Goal: Information Seeking & Learning: Learn about a topic

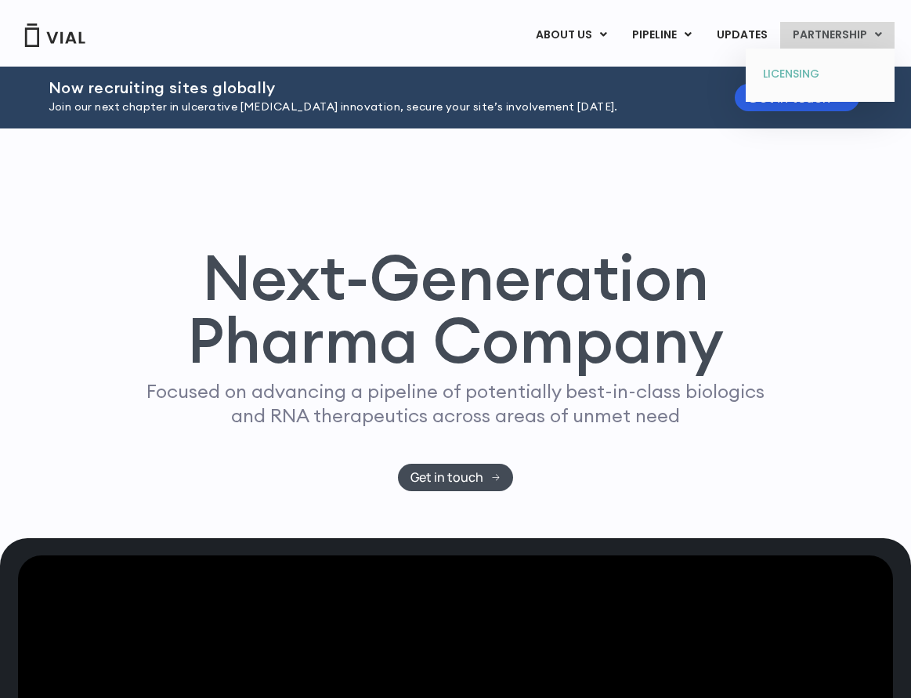
click at [798, 72] on link "LICENSING" at bounding box center [819, 74] width 137 height 25
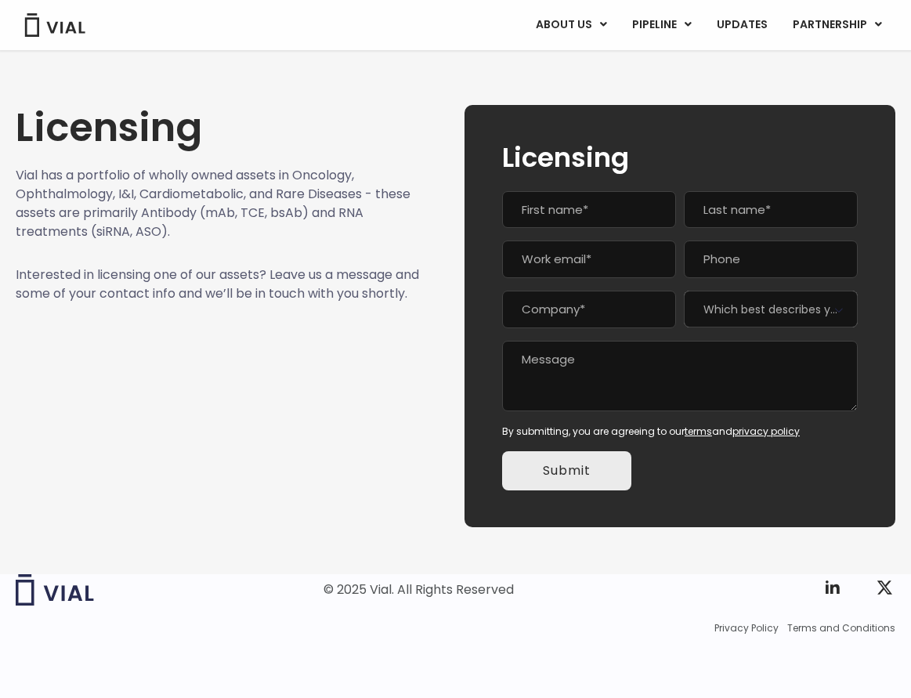
scroll to position [17, 0]
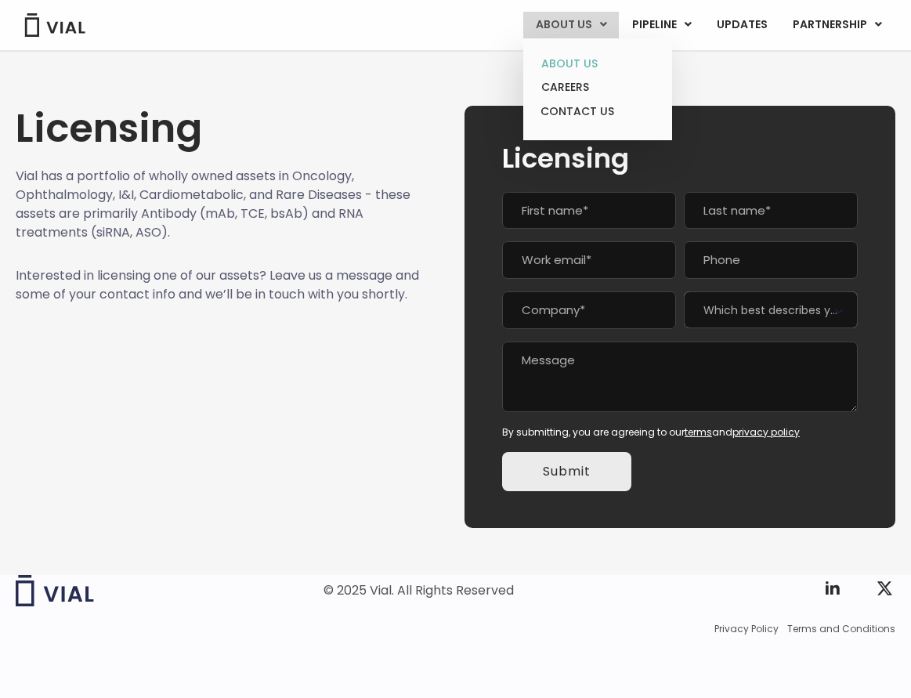
click at [582, 64] on link "ABOUT US" at bounding box center [597, 64] width 137 height 24
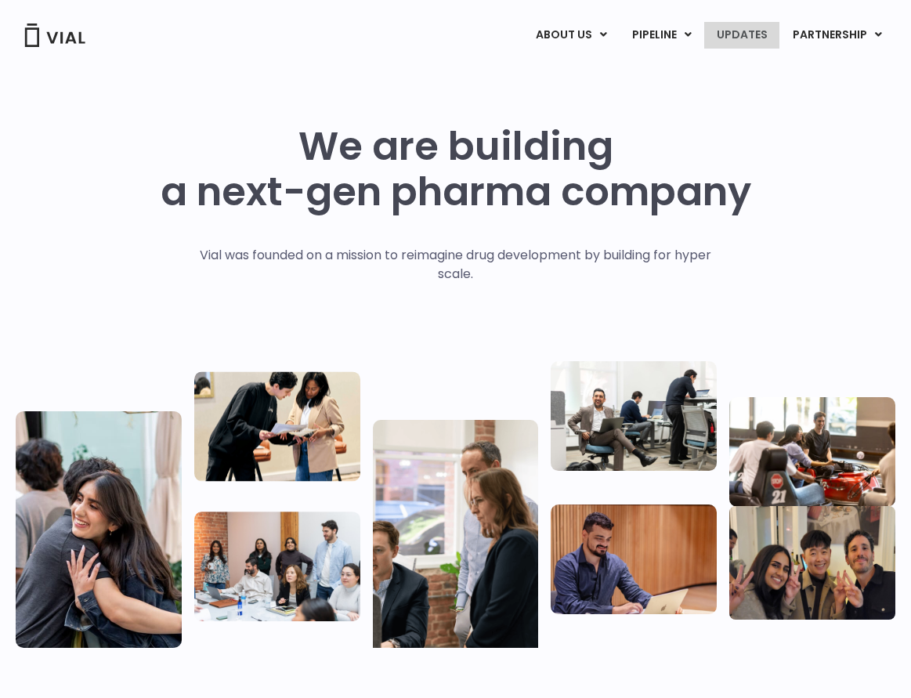
click at [749, 38] on link "UPDATES" at bounding box center [741, 35] width 75 height 27
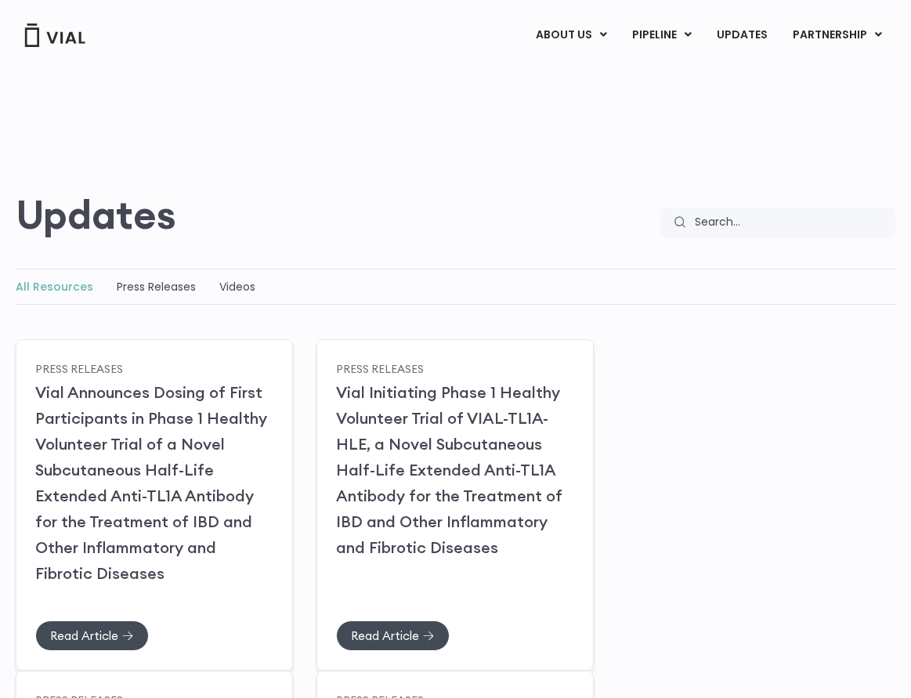
click at [142, 294] on div "Press Releases" at bounding box center [156, 286] width 79 height 19
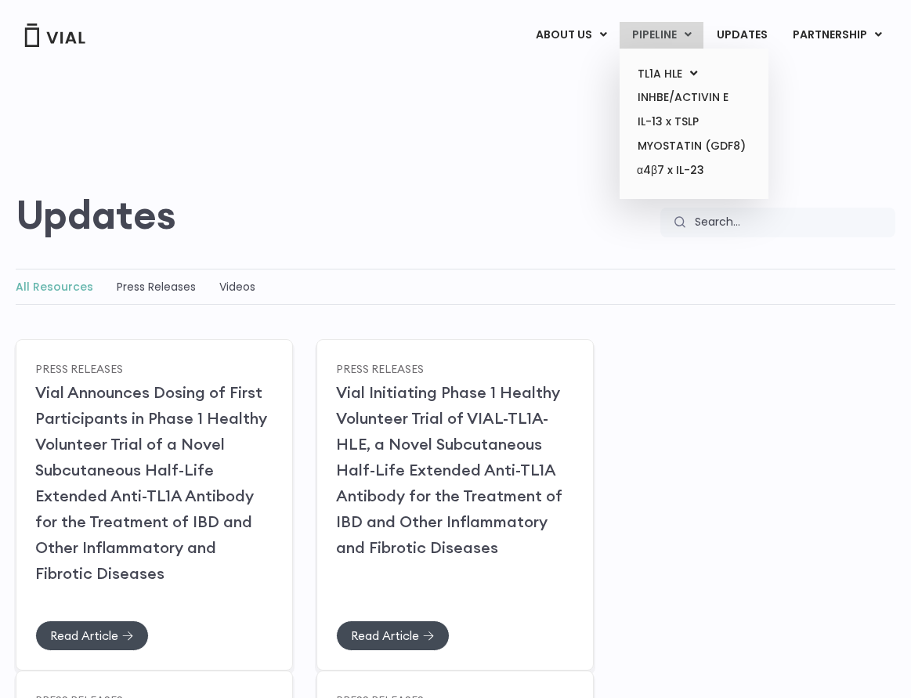
click at [661, 40] on link "PIPELINE" at bounding box center [662, 35] width 84 height 27
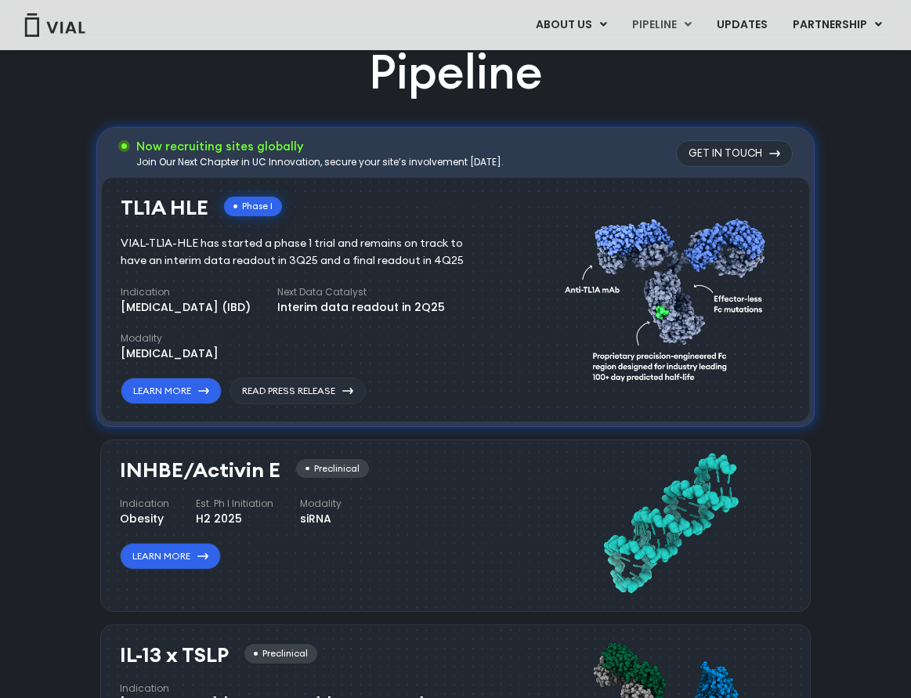
scroll to position [968, 0]
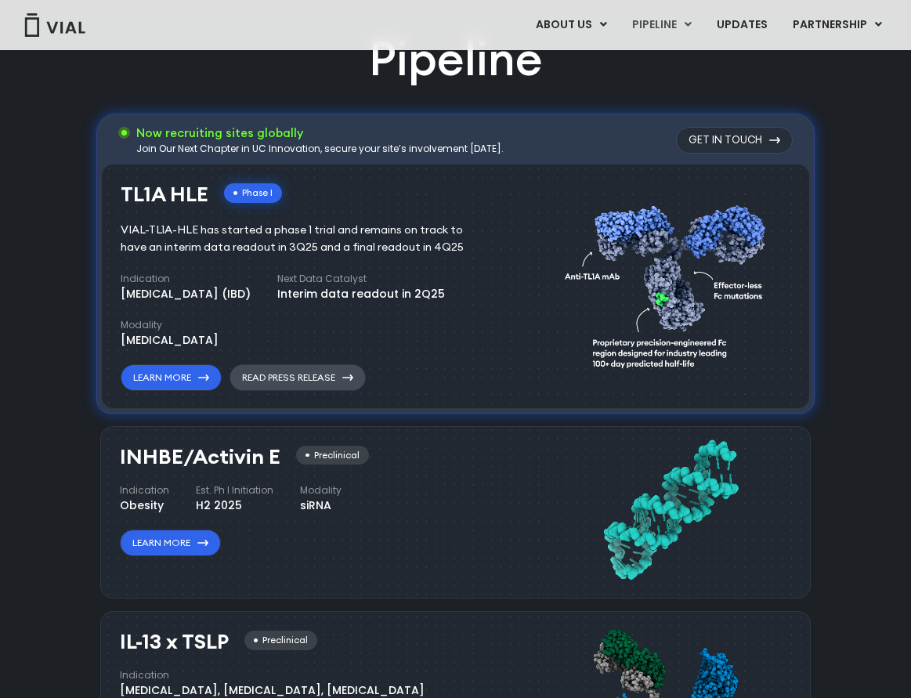
click at [275, 373] on link "Read Press Release" at bounding box center [298, 377] width 136 height 27
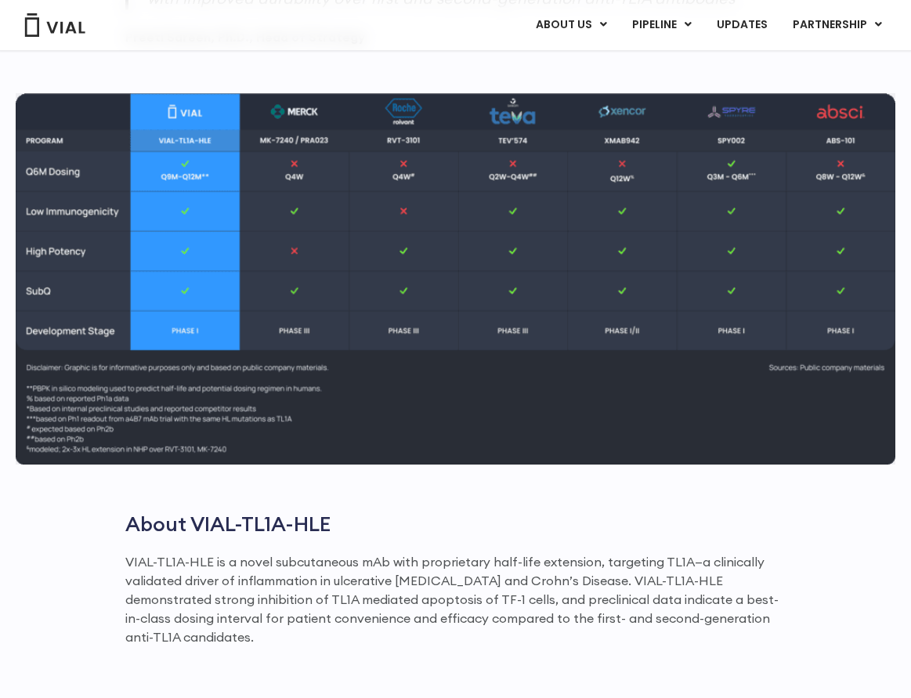
scroll to position [1787, 0]
